Goal: Check status

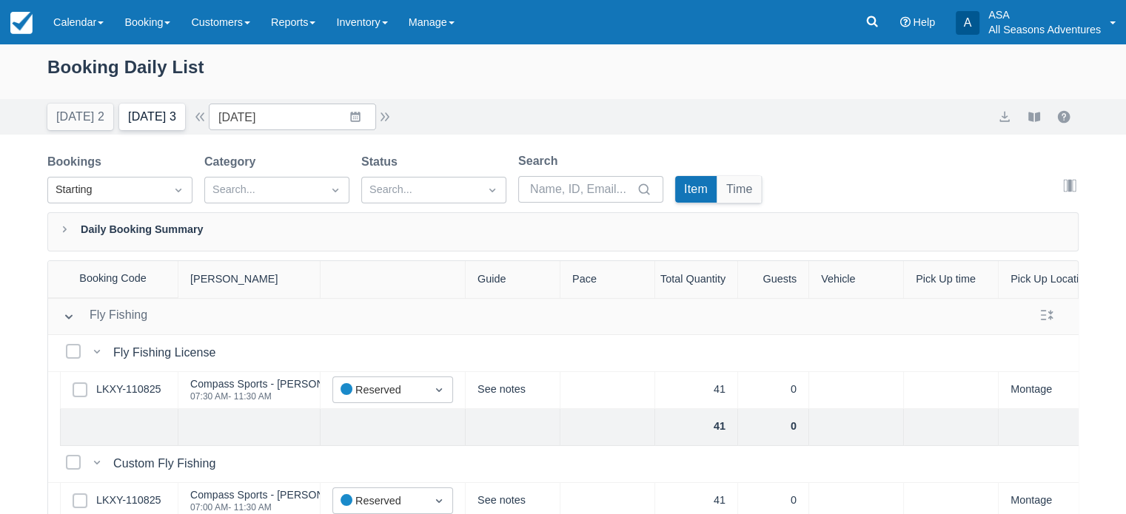
click at [124, 124] on button "Tomorrow 3" at bounding box center [152, 117] width 66 height 27
click at [161, 124] on button "Tomorrow 3" at bounding box center [152, 117] width 66 height 27
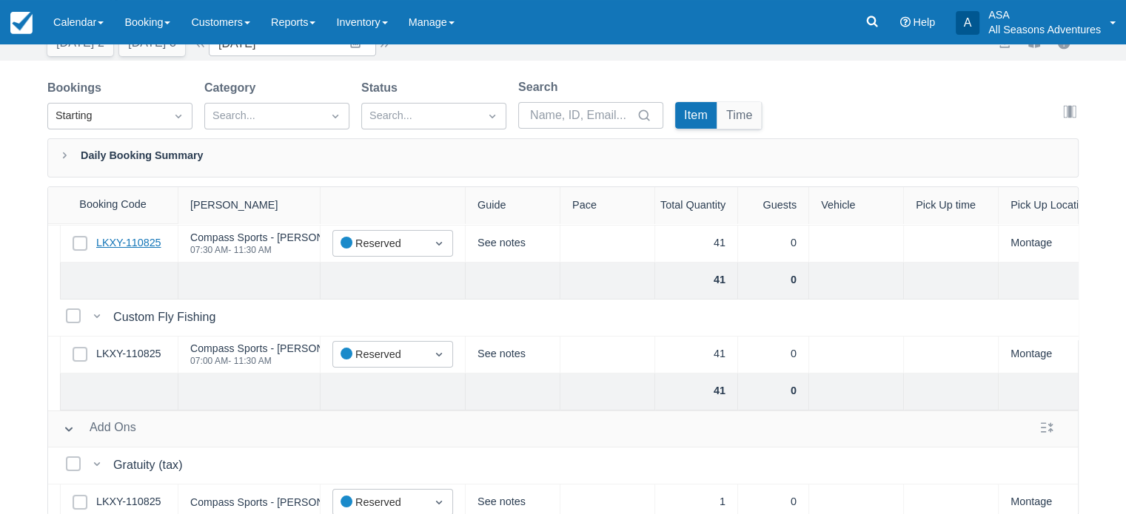
scroll to position [73, 0]
click at [127, 355] on link "LKXY-110825" at bounding box center [128, 354] width 65 height 16
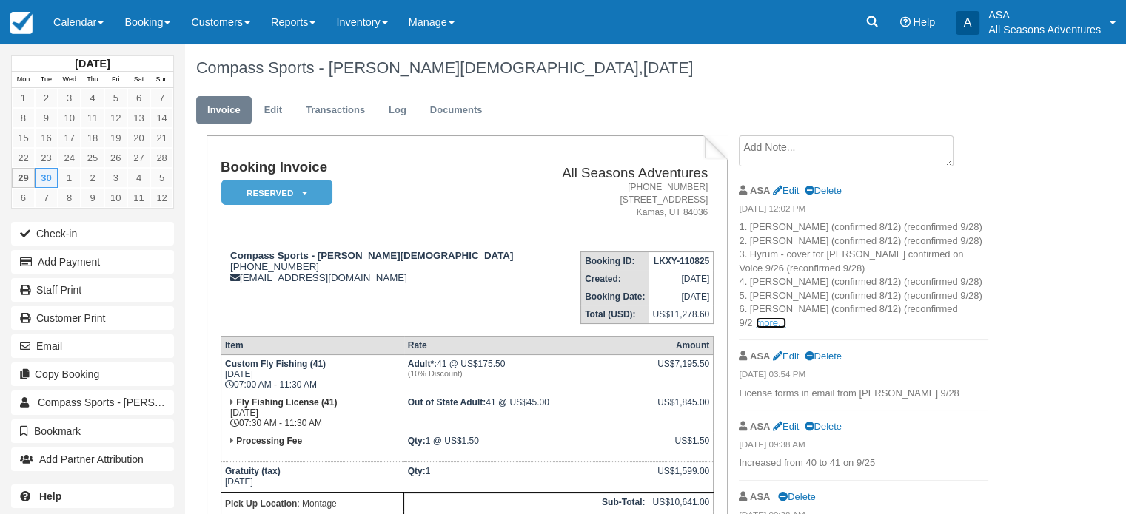
click at [785, 318] on link "more..." at bounding box center [771, 323] width 30 height 11
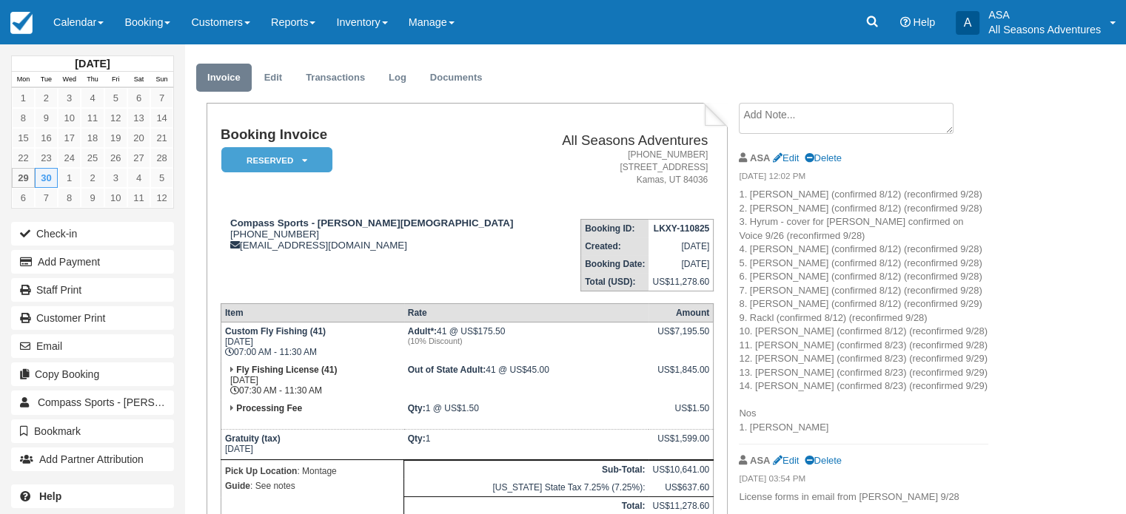
scroll to position [90, 0]
